Goal: Navigation & Orientation: Find specific page/section

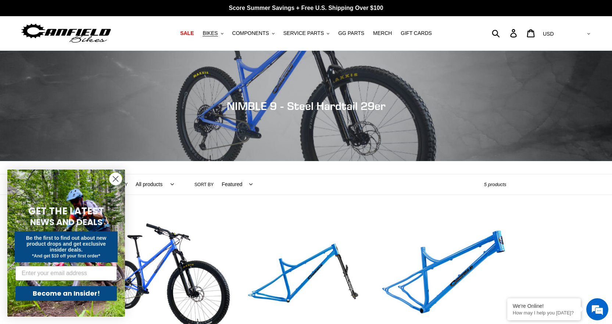
click at [113, 177] on circle "Close dialog" at bounding box center [115, 179] width 12 height 12
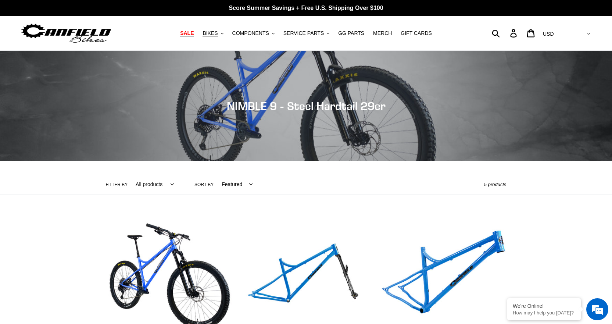
click at [194, 32] on span "SALE" at bounding box center [187, 33] width 14 height 6
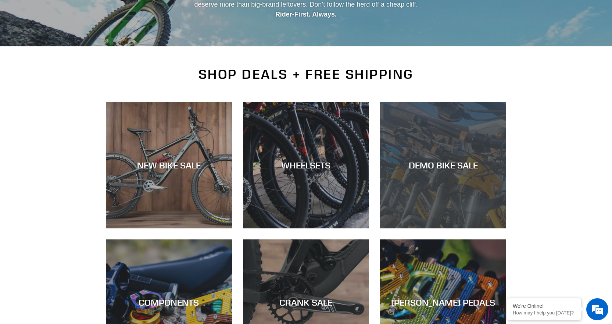
scroll to position [110, 0]
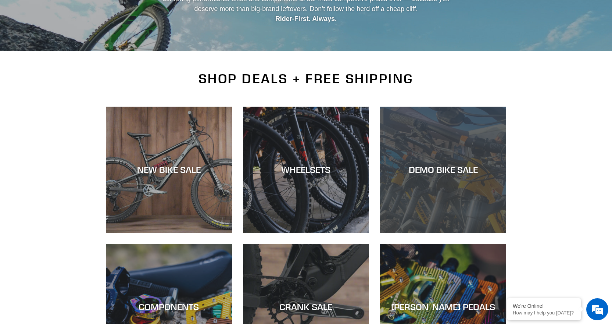
click at [446, 169] on div "DEMO BIKE SALE" at bounding box center [443, 169] width 126 height 11
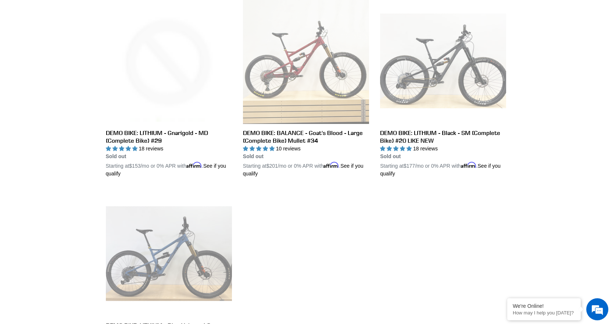
scroll to position [1176, 0]
